Goal: Obtain resource: Obtain resource

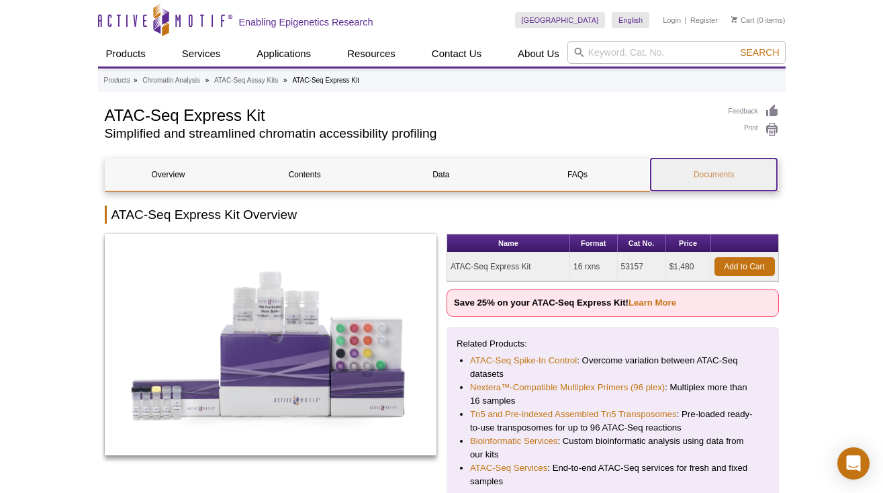
click at [697, 168] on link "Documents" at bounding box center [713, 174] width 126 height 32
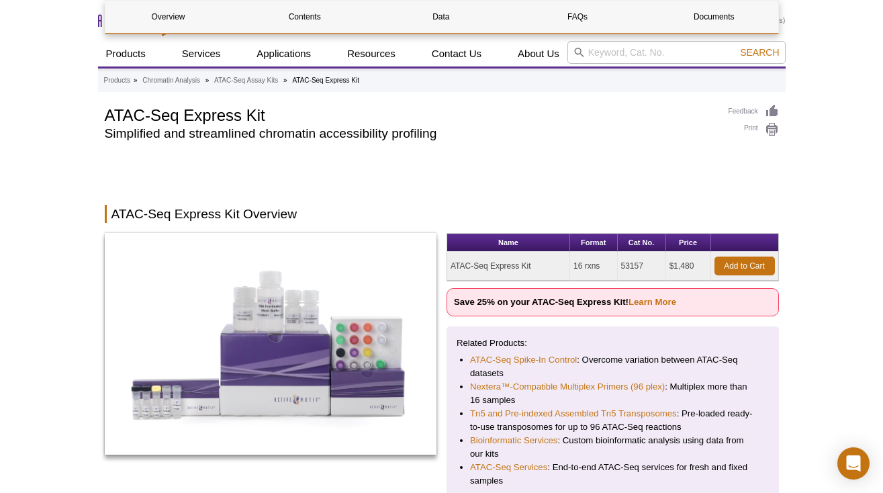
scroll to position [3293, 0]
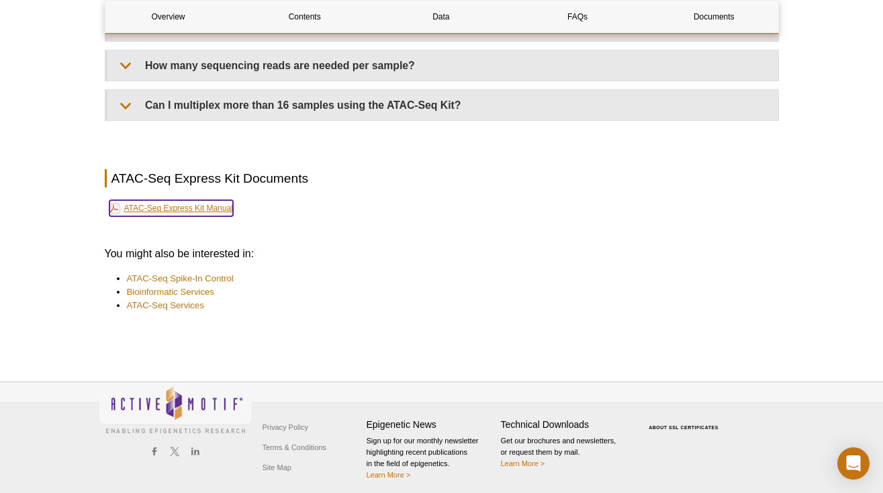
click at [216, 203] on link "ATAC-Seq Express Kit Manual" at bounding box center [171, 208] width 124 height 16
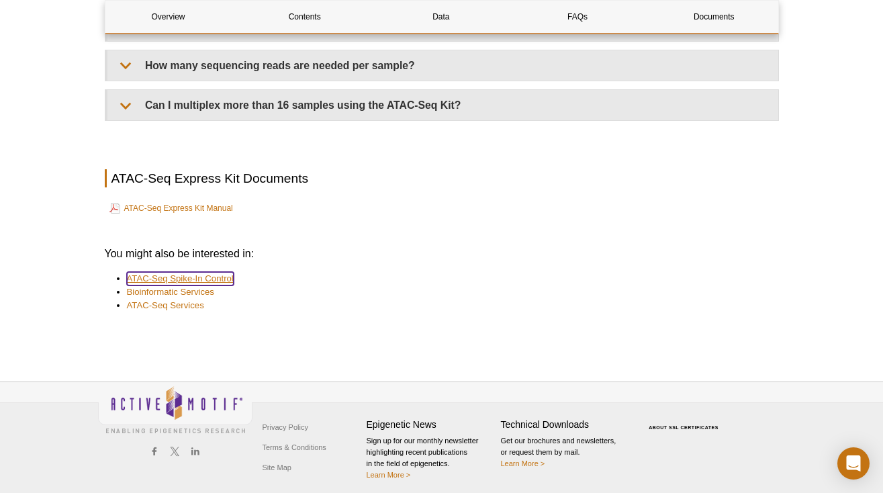
click at [214, 272] on link "ATAC-Seq Spike-In Control" at bounding box center [180, 278] width 107 height 13
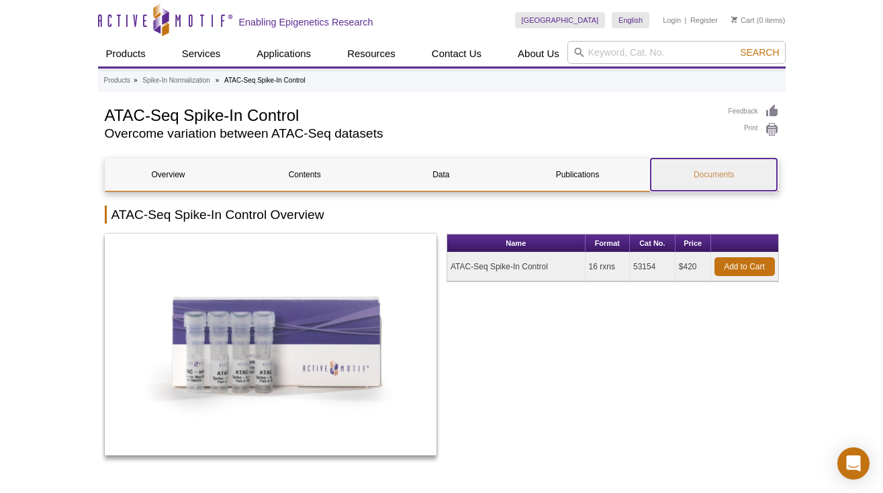
click at [703, 173] on link "Documents" at bounding box center [713, 174] width 126 height 32
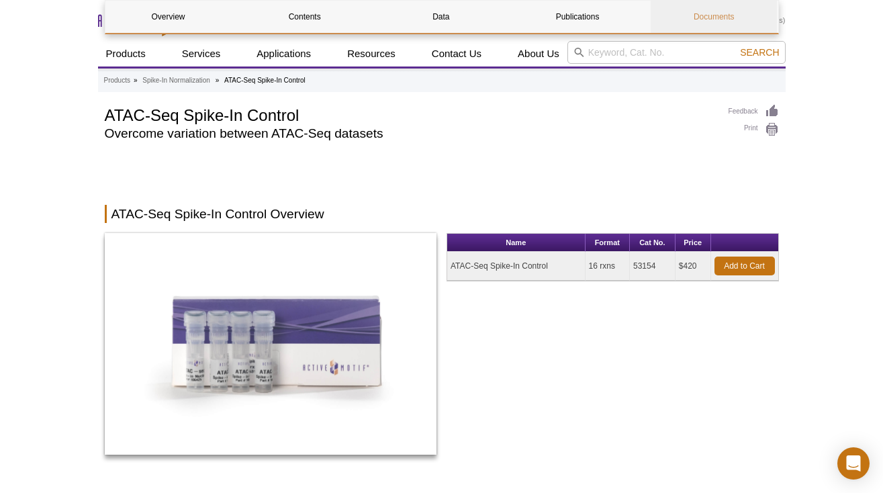
scroll to position [1974, 0]
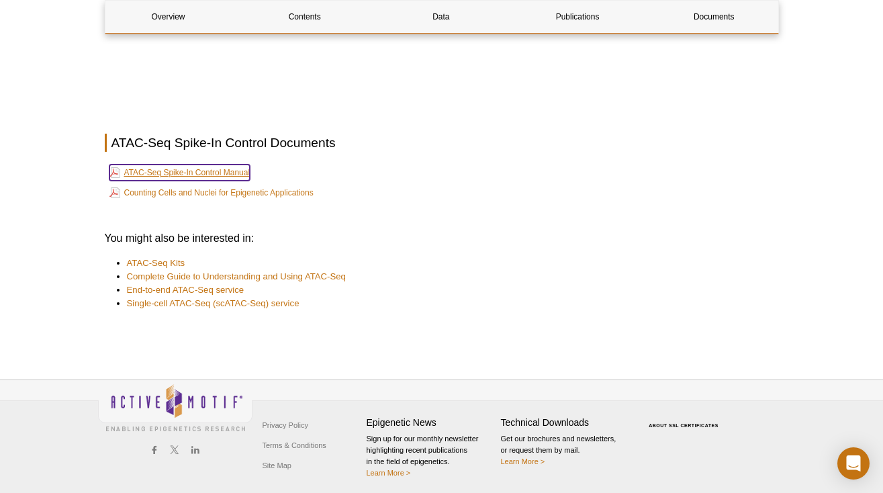
click at [234, 164] on link "ATAC-Seq Spike-In Control Manual" at bounding box center [179, 172] width 141 height 16
